Goal: Check status: Check status

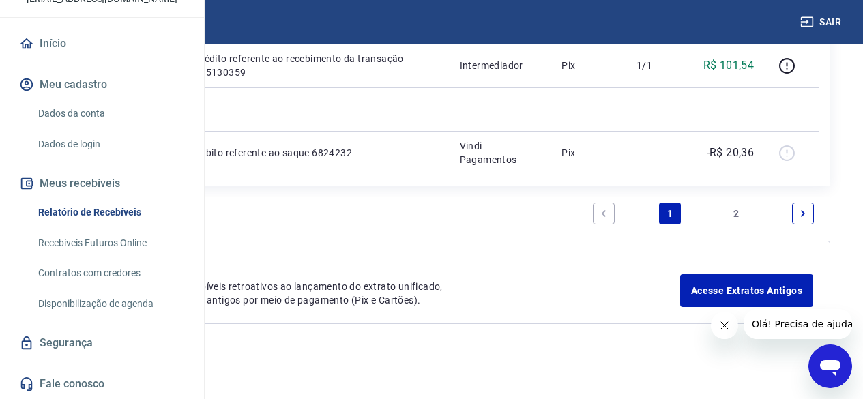
scroll to position [136, 0]
click at [86, 194] on button "Meus recebíveis" at bounding box center [101, 184] width 171 height 30
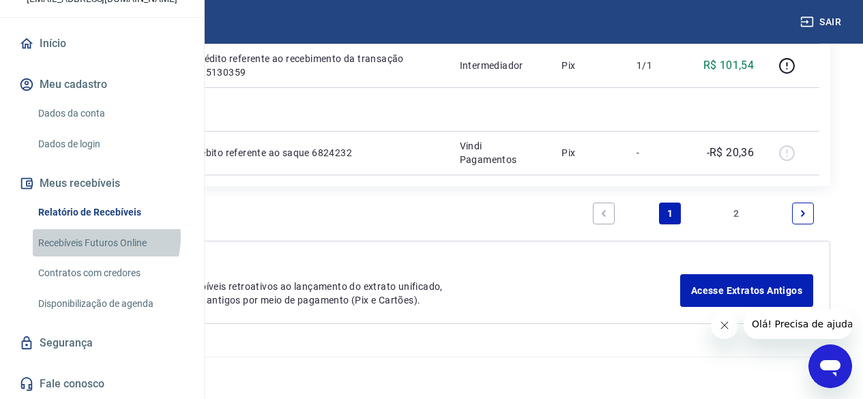
click at [92, 243] on link "Recebíveis Futuros Online" at bounding box center [110, 243] width 155 height 28
